Goal: Entertainment & Leisure: Consume media (video, audio)

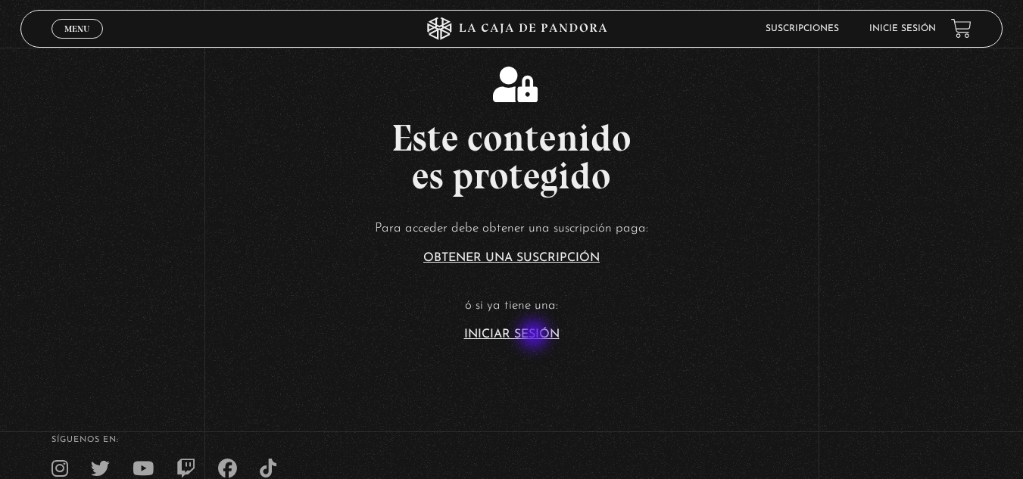
click at [535, 336] on link "Iniciar Sesión" at bounding box center [511, 335] width 95 height 12
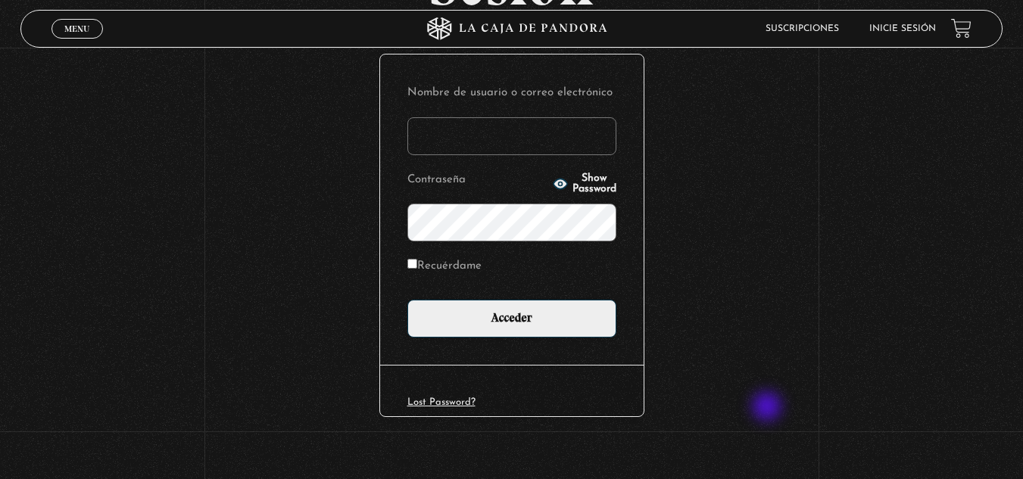
scroll to position [185, 0]
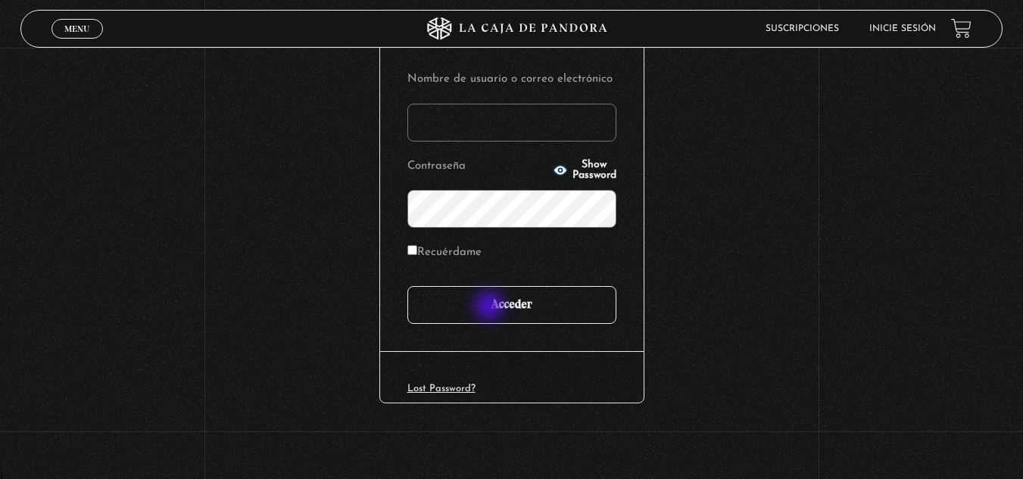
type input "marianna24al@gmail.com"
click at [491, 307] on input "Acceder" at bounding box center [511, 305] width 209 height 38
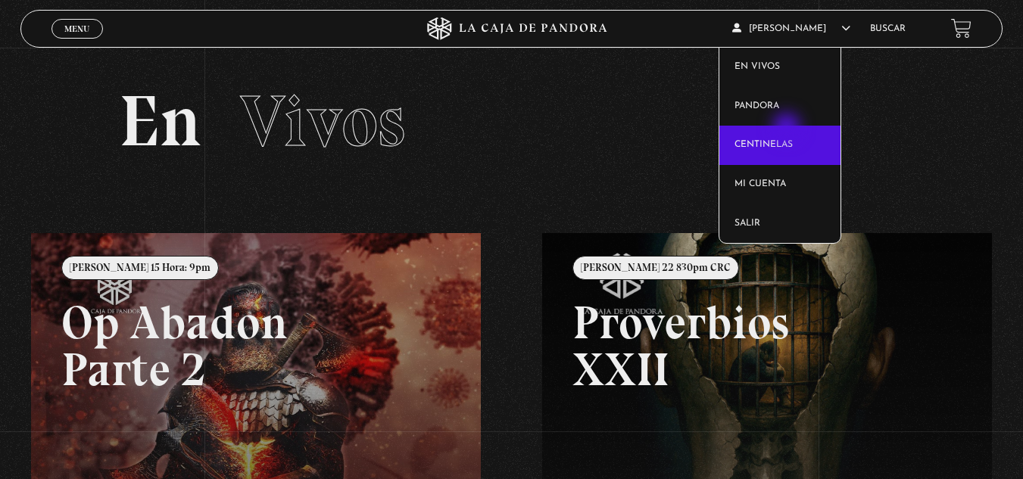
click at [788, 129] on link "Centinelas" at bounding box center [779, 145] width 121 height 39
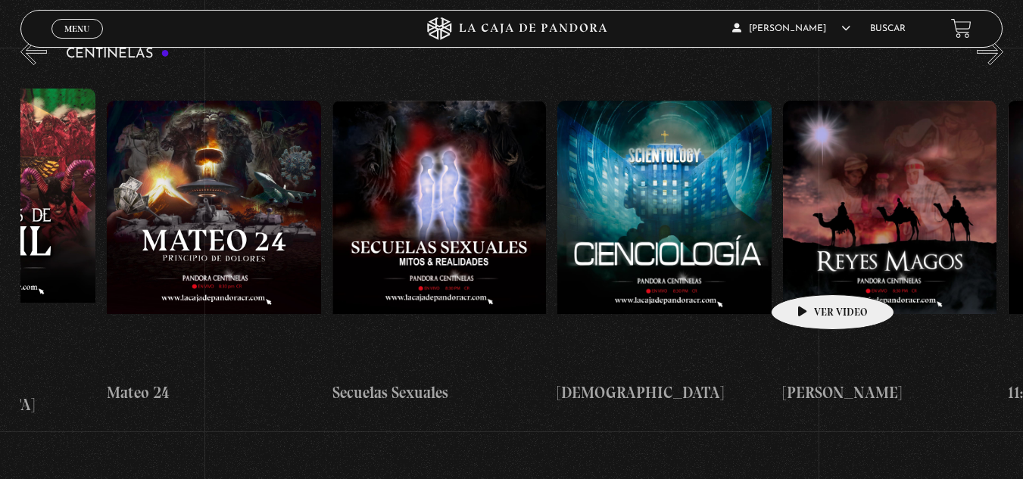
scroll to position [0, 9601]
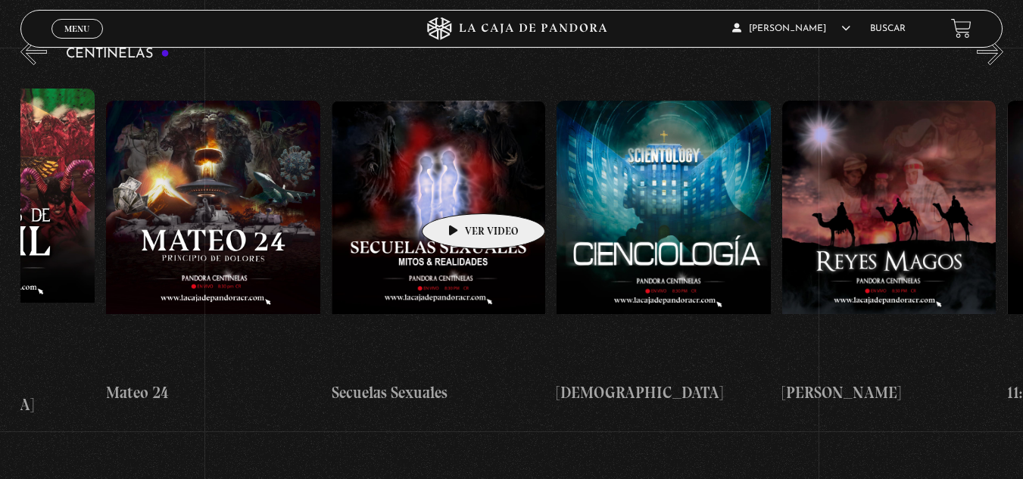
click at [460, 191] on figure at bounding box center [439, 237] width 214 height 273
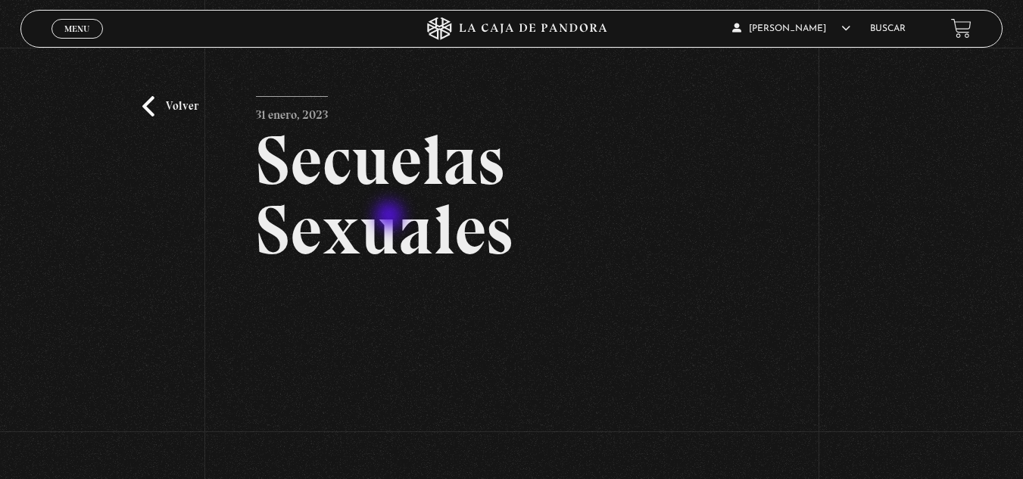
click at [391, 217] on h2 "Secuelas Sexuales" at bounding box center [511, 195] width 510 height 139
click at [180, 104] on link "Volver" at bounding box center [170, 106] width 56 height 20
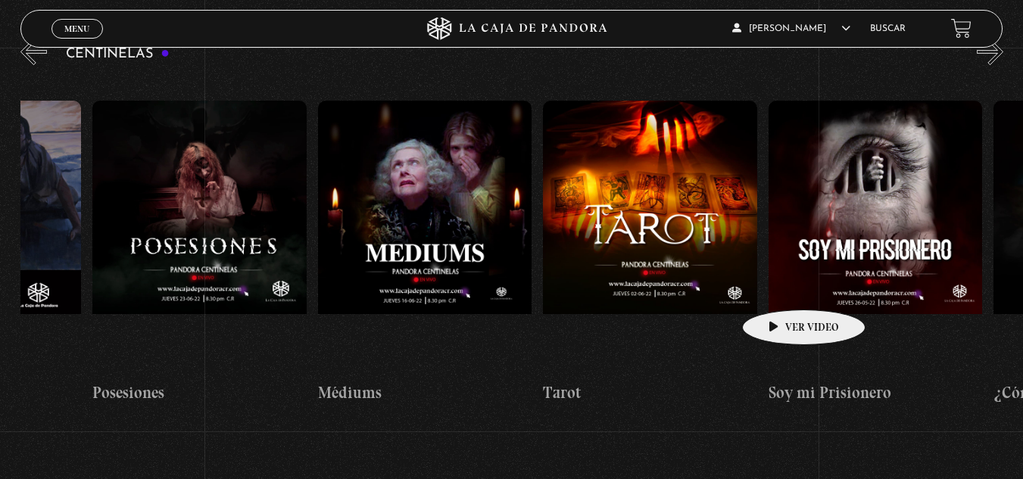
scroll to position [0, 13219]
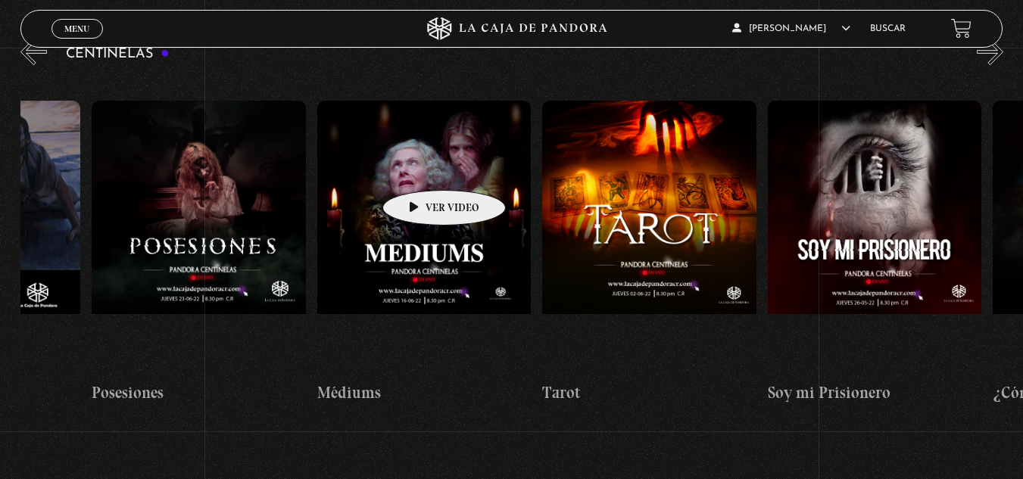
click at [420, 167] on figure at bounding box center [424, 237] width 214 height 273
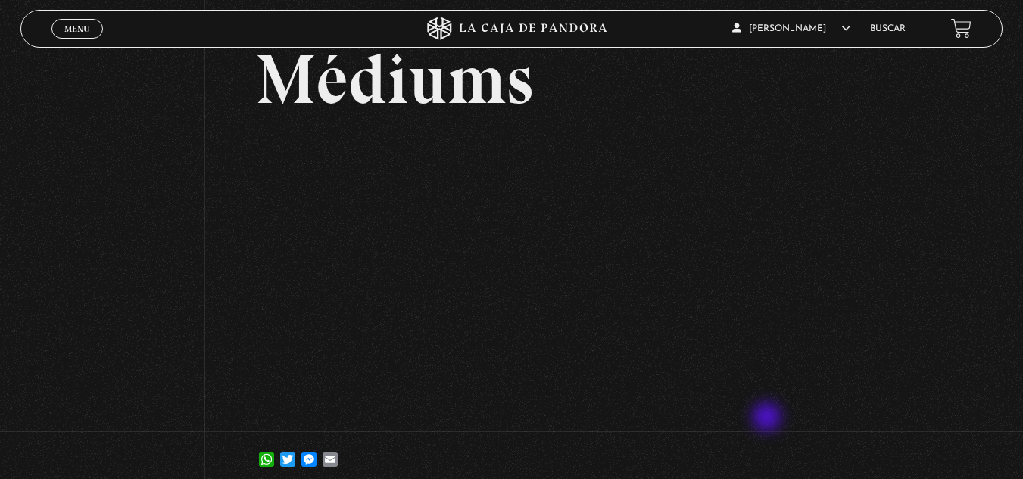
scroll to position [73, 0]
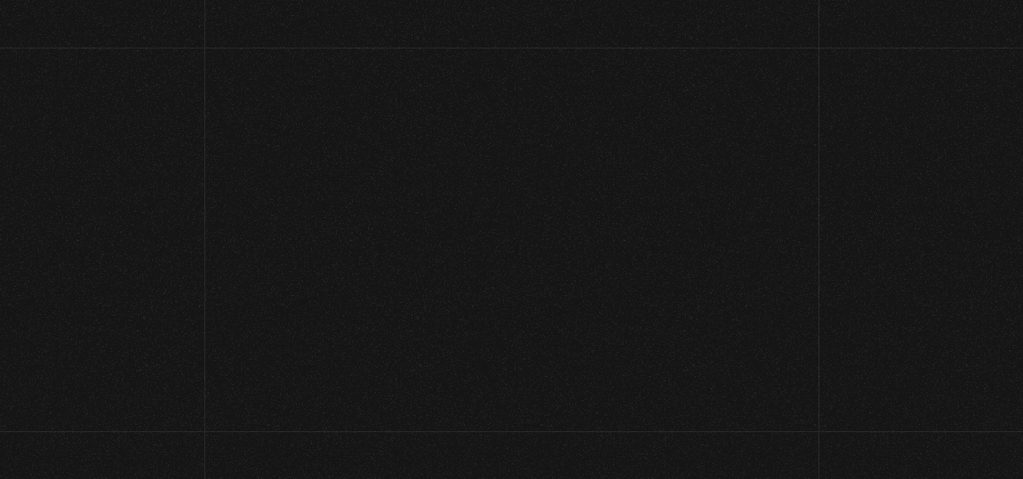
scroll to position [73, 0]
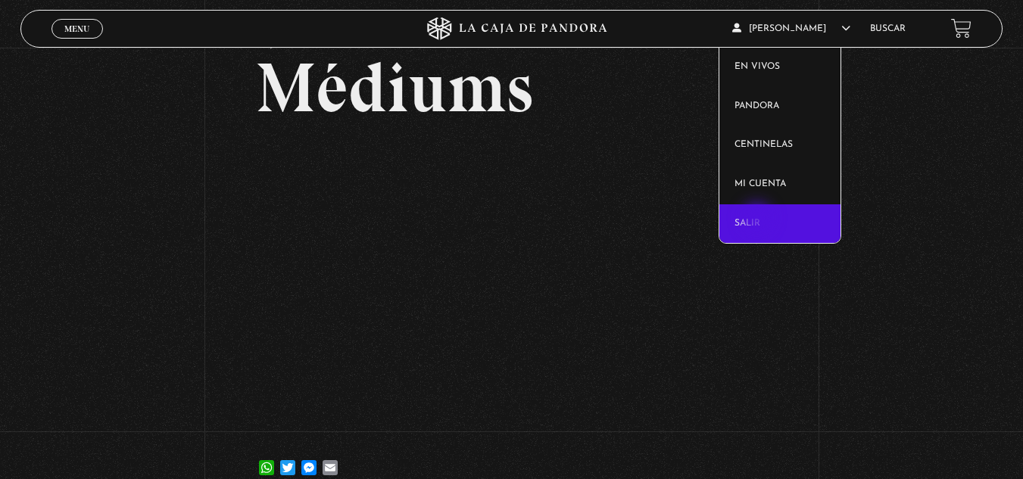
click at [759, 220] on link "Salir" at bounding box center [779, 223] width 121 height 39
